Goal: Task Accomplishment & Management: Use online tool/utility

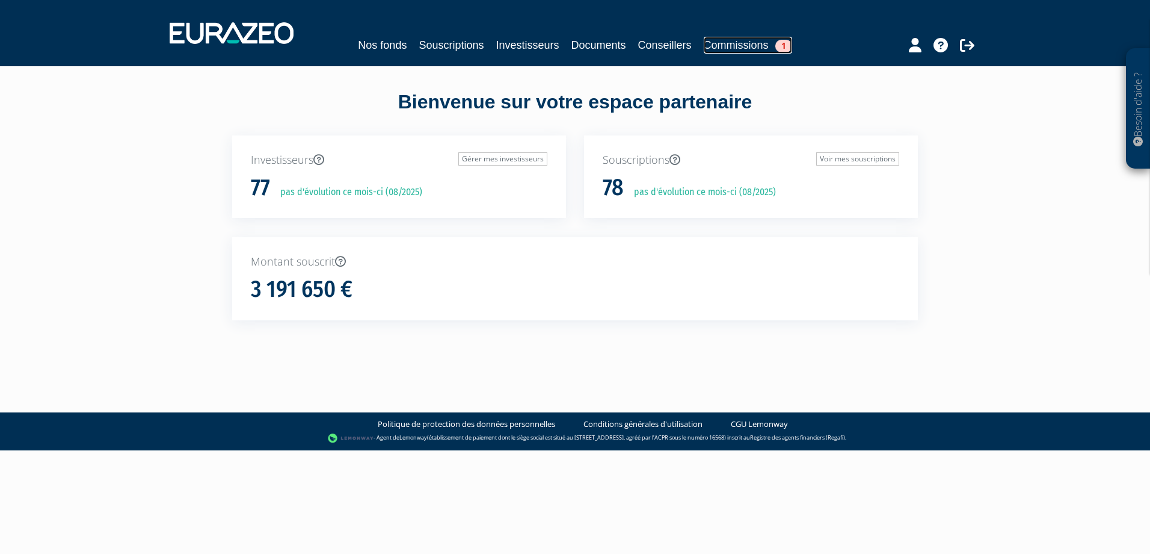
click at [749, 50] on link "Commissions 1" at bounding box center [748, 45] width 88 height 17
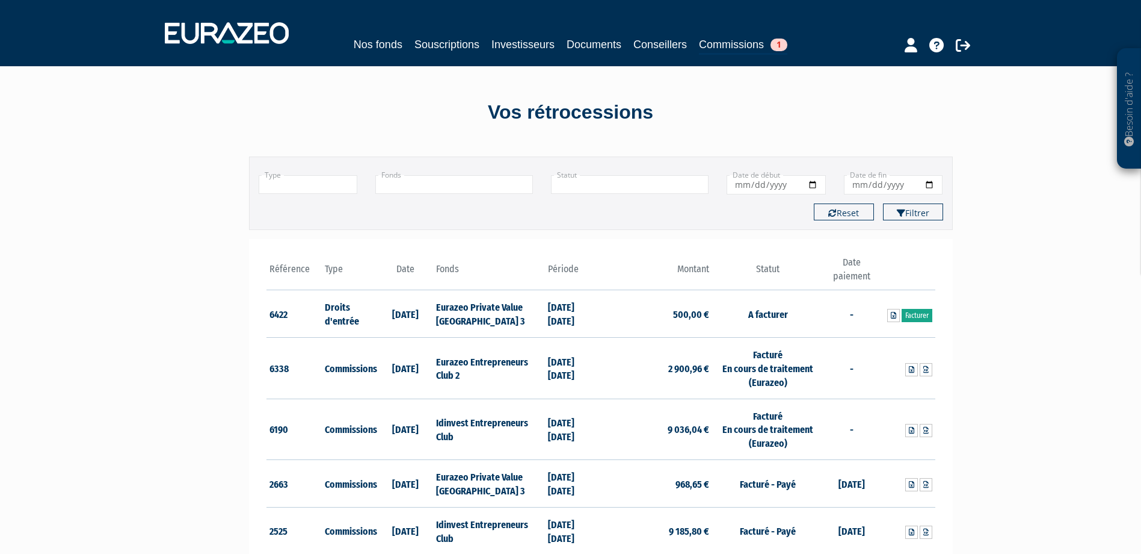
click at [915, 315] on link "Facturer" at bounding box center [917, 315] width 31 height 13
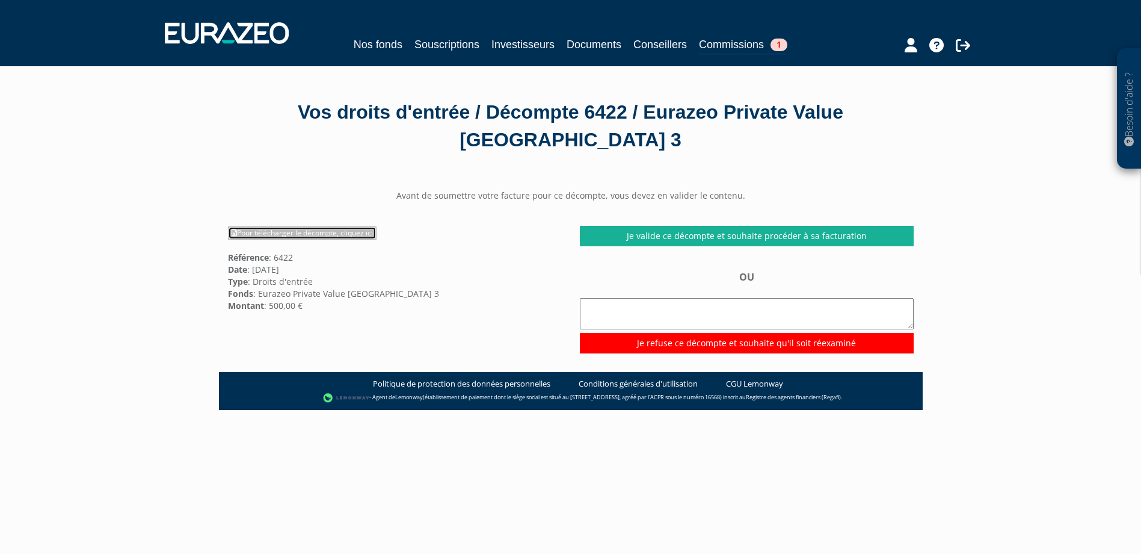
click at [323, 231] on link "Pour télécharger le décompte, cliquez ici" at bounding box center [302, 232] width 149 height 13
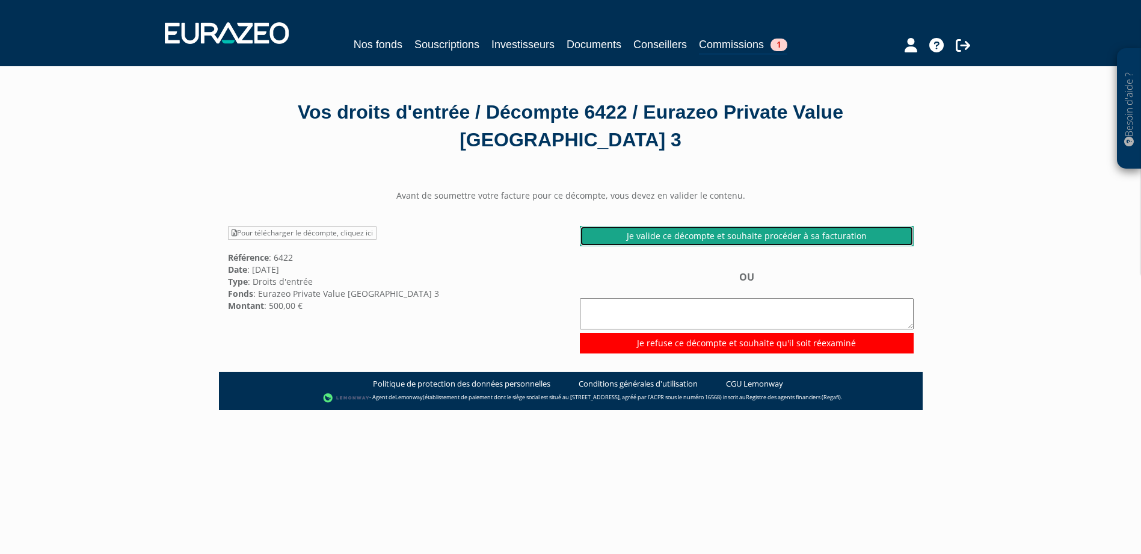
click at [752, 232] on link "Je valide ce décompte et souhaite procéder à sa facturation" at bounding box center [747, 236] width 334 height 20
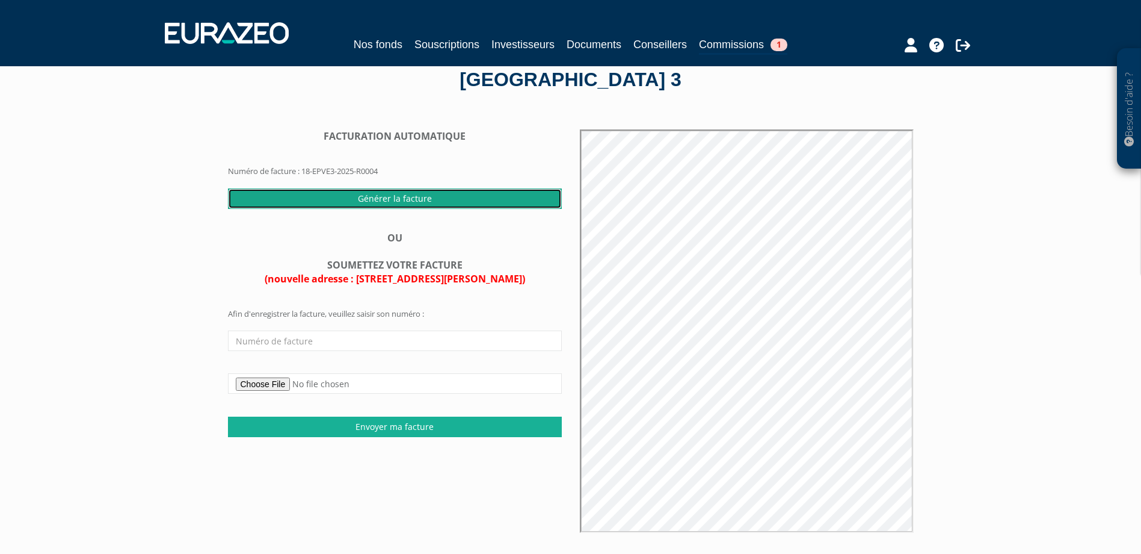
drag, startPoint x: 378, startPoint y: 200, endPoint x: 629, endPoint y: 31, distance: 302.2
click at [378, 200] on input "Générer la facture" at bounding box center [395, 198] width 334 height 20
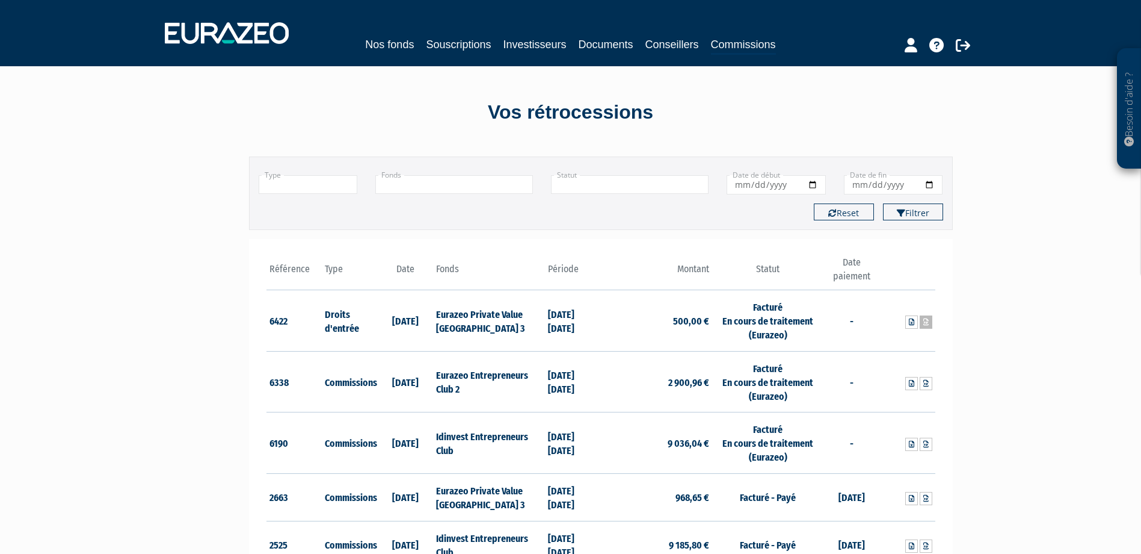
click at [928, 322] on icon at bounding box center [926, 321] width 5 height 7
